Goal: Navigation & Orientation: Find specific page/section

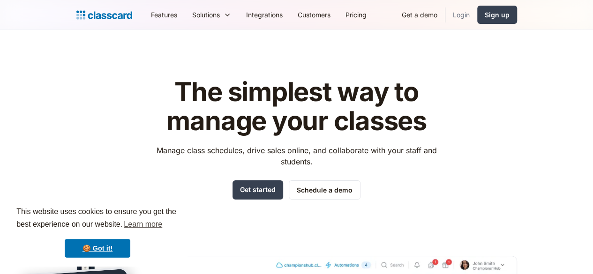
click at [477, 13] on link "Login" at bounding box center [461, 14] width 32 height 21
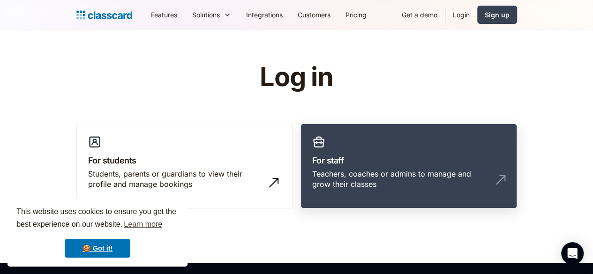
click at [484, 168] on link "For staff Teachers, coaches or admins to manage and grow their classes" at bounding box center [408, 166] width 217 height 85
